Goal: Task Accomplishment & Management: Complete application form

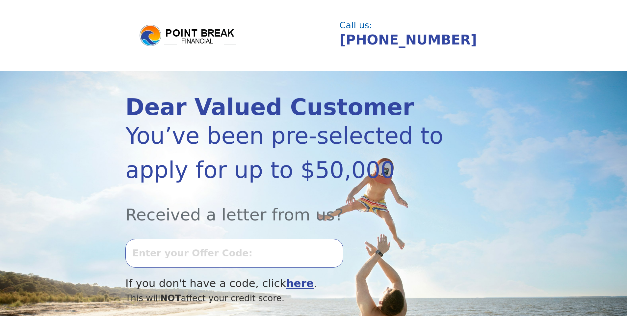
click at [231, 246] on input "text" at bounding box center [234, 253] width 218 height 28
type input "0820k659614"
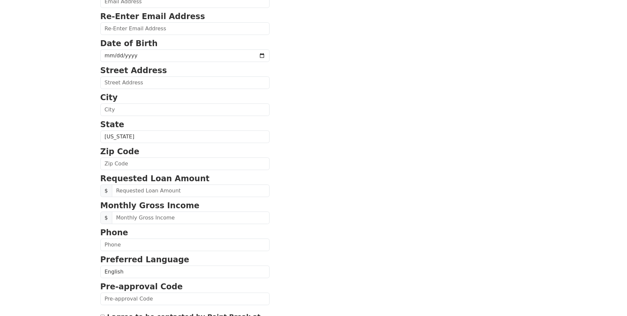
scroll to position [132, 0]
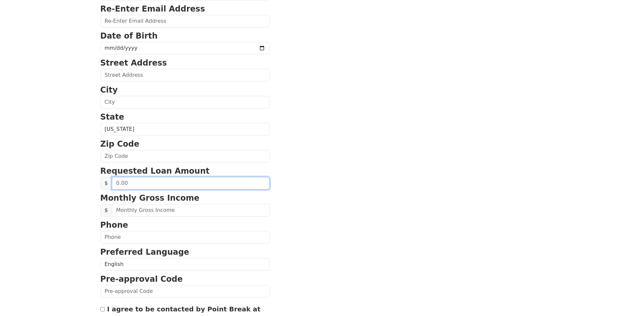
click at [213, 182] on input "text" at bounding box center [191, 183] width 158 height 13
type input "25,000.00"
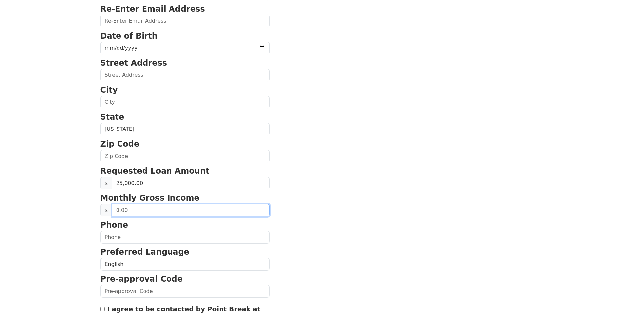
click at [207, 208] on input "text" at bounding box center [191, 210] width 158 height 13
type input "4,300.00"
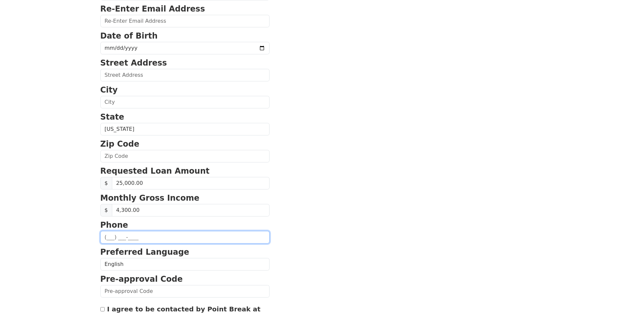
click at [197, 235] on input "text" at bounding box center [184, 237] width 169 height 13
type input "(909) 358-3075"
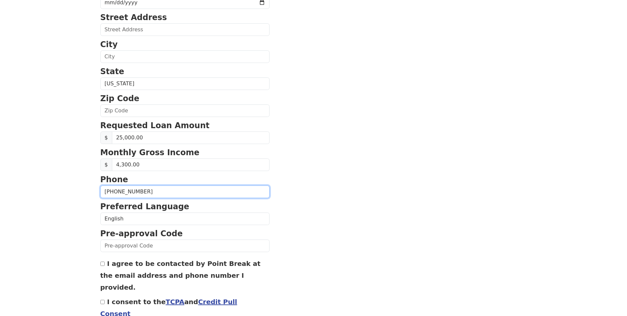
scroll to position [174, 0]
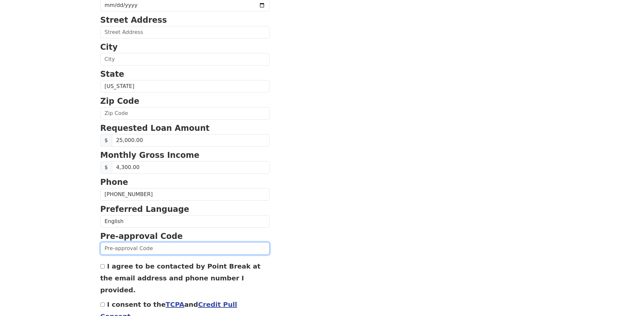
click at [192, 244] on input "text" at bounding box center [184, 248] width 169 height 13
type input "0820k659614"
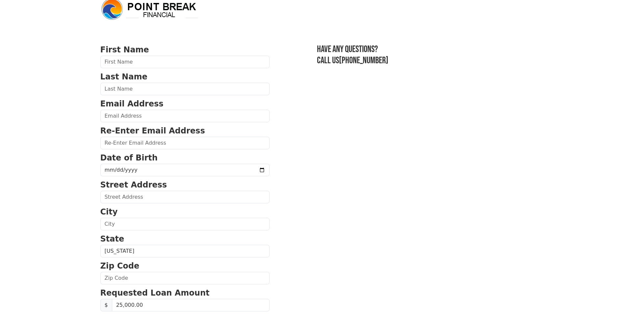
scroll to position [0, 0]
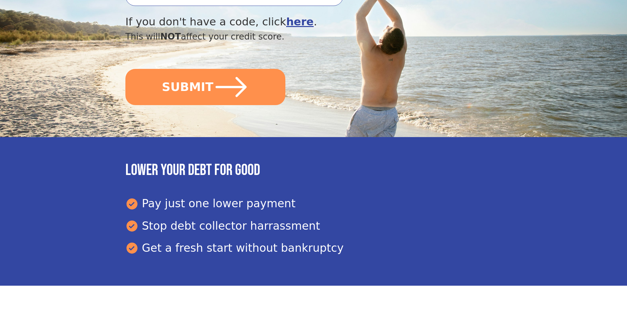
scroll to position [230, 0]
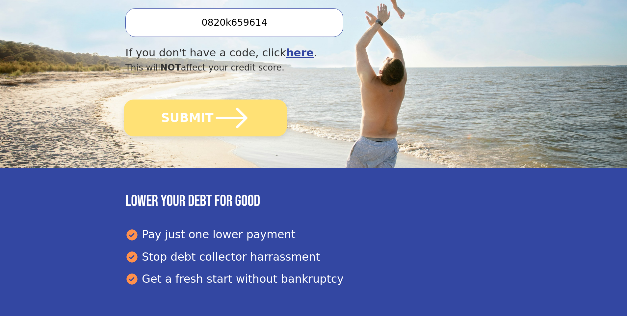
click at [214, 107] on icon "submit" at bounding box center [232, 118] width 36 height 36
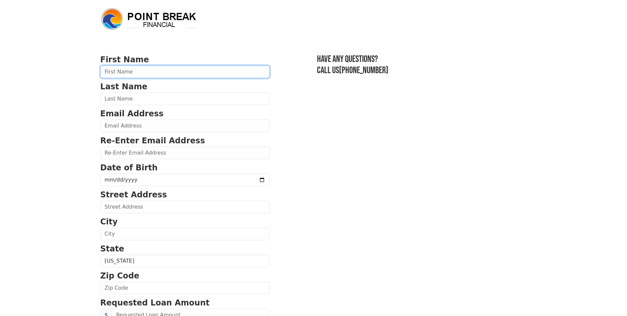
click at [164, 76] on input "text" at bounding box center [184, 71] width 169 height 13
type input "Mario"
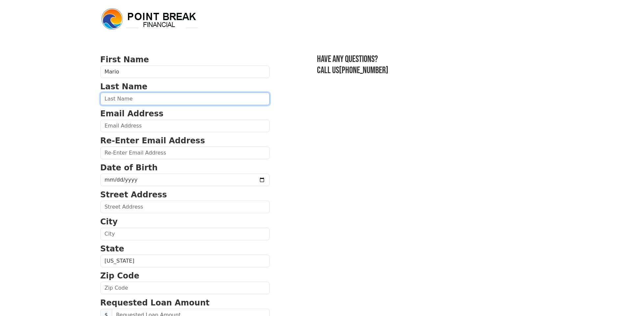
click at [158, 98] on input "text" at bounding box center [184, 98] width 169 height 13
type input "Lopez"
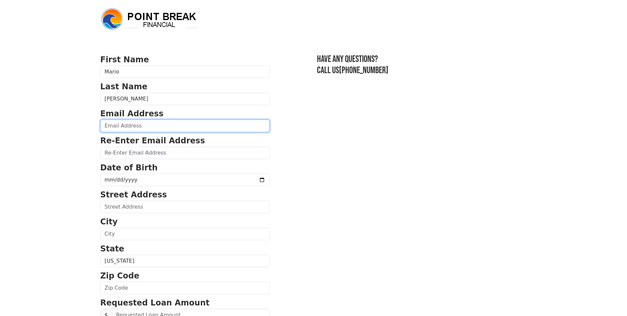
click at [158, 121] on input "email" at bounding box center [184, 125] width 169 height 13
type input "mariolop30@gmail.com"
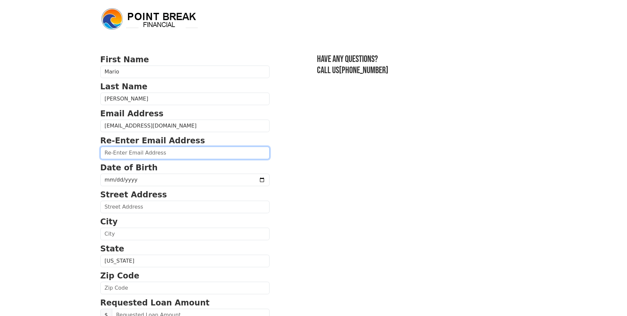
click at [156, 149] on input "email" at bounding box center [184, 152] width 169 height 13
click at [154, 154] on input "email" at bounding box center [184, 152] width 169 height 13
type input "mariolop30@gmail.com"
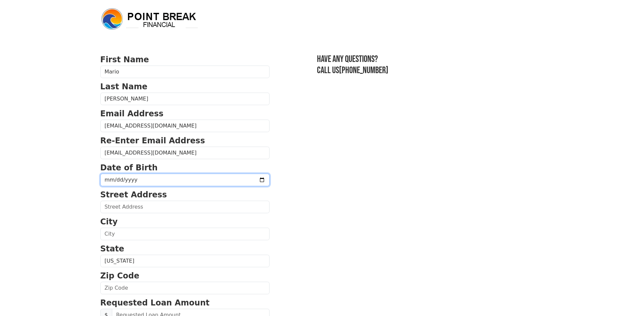
click at [146, 176] on input "date" at bounding box center [184, 179] width 169 height 13
click at [241, 178] on input "date" at bounding box center [184, 179] width 169 height 13
type input "2025-04-19"
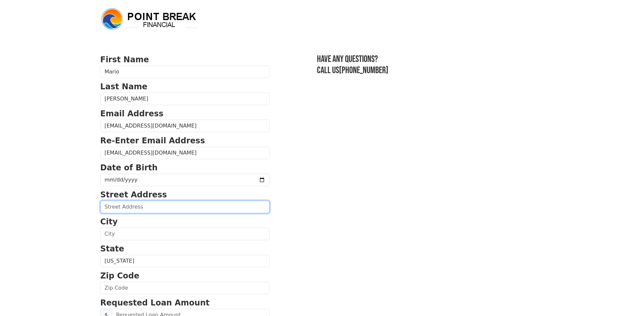
click at [150, 209] on input "text" at bounding box center [184, 206] width 169 height 13
type input "105 N Beebe St Apt 2049 Gilbert Az"
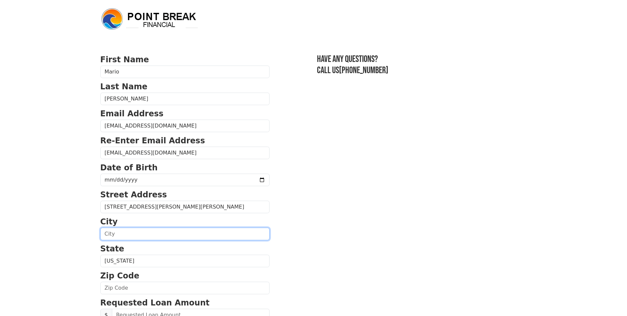
click at [145, 233] on input "text" at bounding box center [184, 233] width 169 height 13
type input "Gilbert"
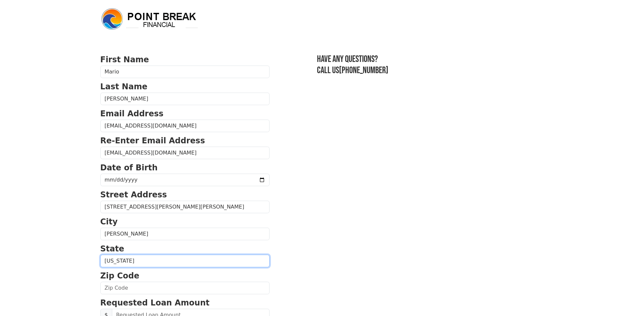
click at [146, 262] on select "Alabama Alaska Arizona Arkansas California Colorado Connecticut Delaware Distri…" at bounding box center [184, 260] width 169 height 13
select select "AZ"
click at [100, 254] on select "Alabama Alaska Arizona Arkansas California Colorado Connecticut Delaware Distri…" at bounding box center [184, 260] width 169 height 13
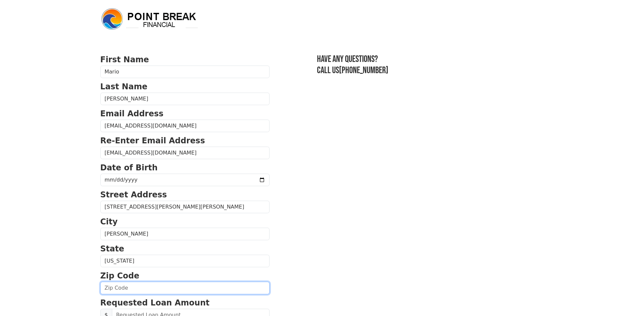
click at [139, 290] on input "text" at bounding box center [184, 287] width 169 height 13
type input "85234"
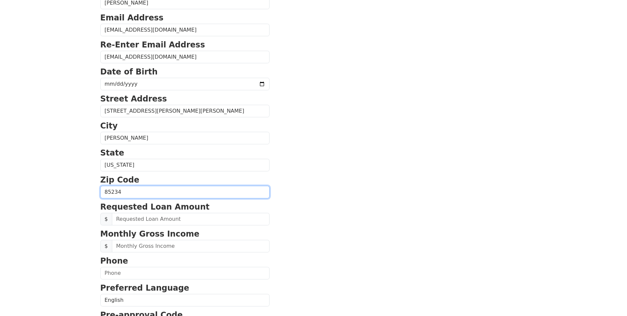
scroll to position [99, 0]
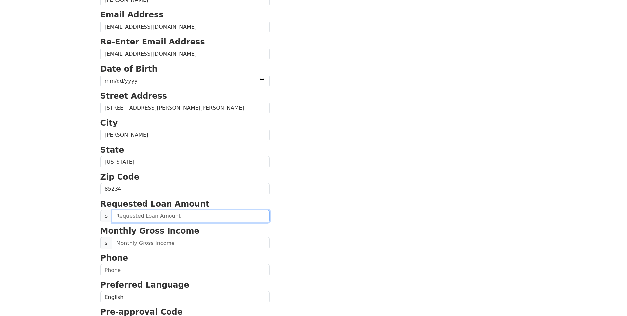
click at [155, 217] on input "text" at bounding box center [191, 216] width 158 height 13
type input "25,000.00"
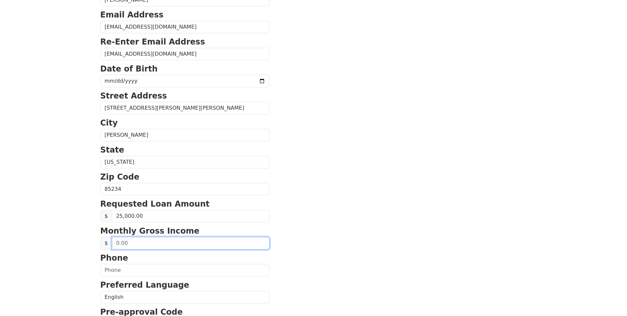
click at [150, 244] on input "text" at bounding box center [191, 243] width 158 height 13
type input "4,300.00"
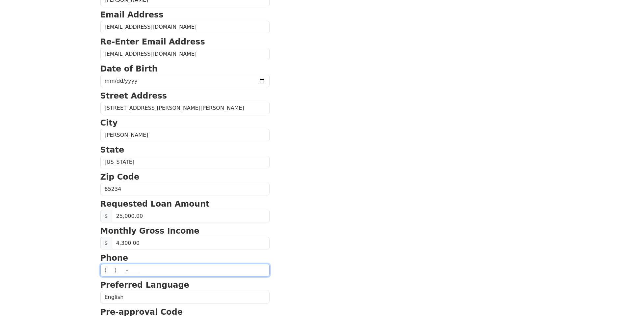
click at [148, 270] on input "text" at bounding box center [184, 270] width 169 height 13
type input "(909) 358-3075"
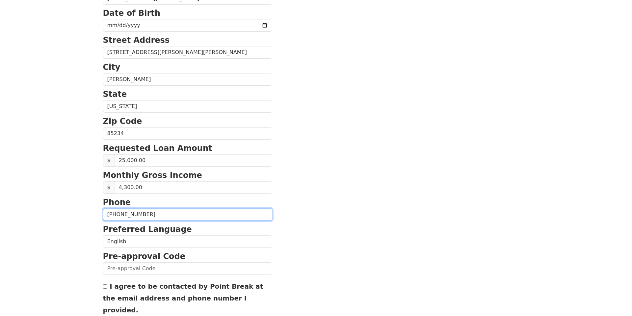
scroll to position [197, 0]
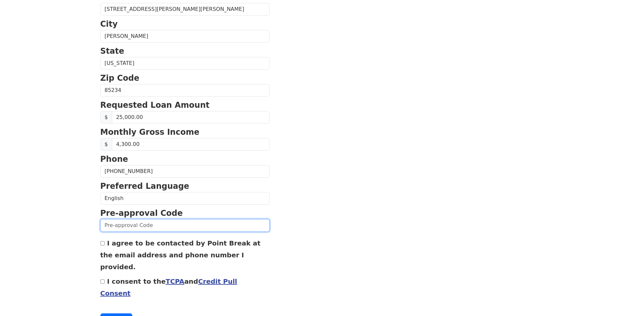
click at [158, 227] on input "text" at bounding box center [184, 225] width 169 height 13
type input "0820k659614"
click at [102, 242] on input "I agree to be contacted by Point Break at the email address and phone number I …" at bounding box center [102, 243] width 4 height 4
checkbox input "true"
click at [103, 279] on input "I consent to the TCPA and Credit Pull Consent" at bounding box center [102, 281] width 4 height 4
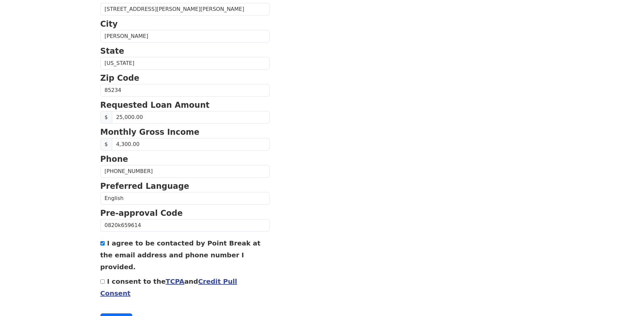
checkbox input "true"
click at [204, 277] on link "Credit Pull Consent" at bounding box center [168, 287] width 137 height 20
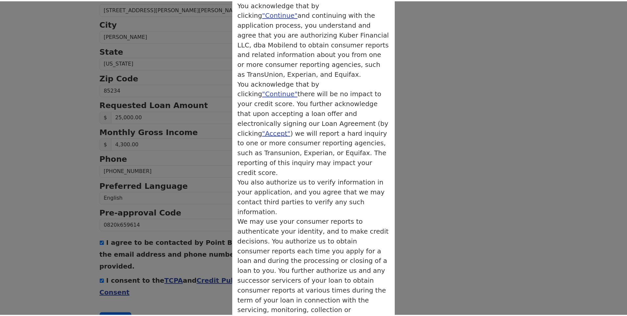
scroll to position [55, 0]
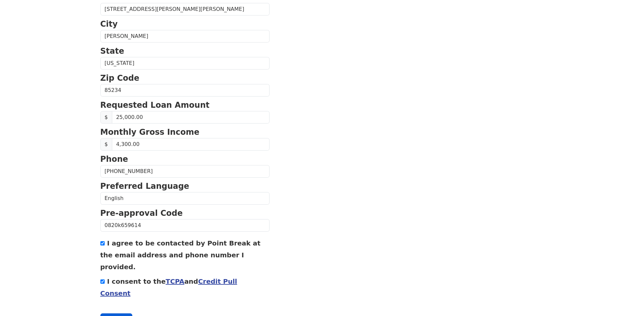
click at [127, 313] on button "Continue" at bounding box center [116, 319] width 32 height 13
